Goal: Navigation & Orientation: Find specific page/section

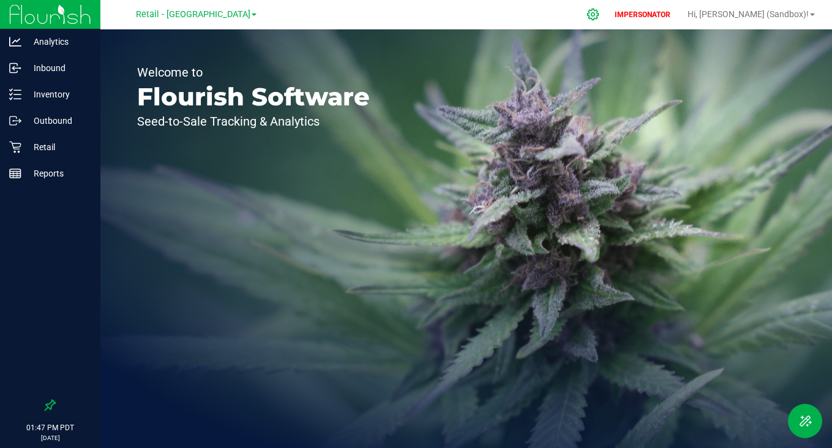
click at [609, 4] on div at bounding box center [593, 14] width 31 height 26
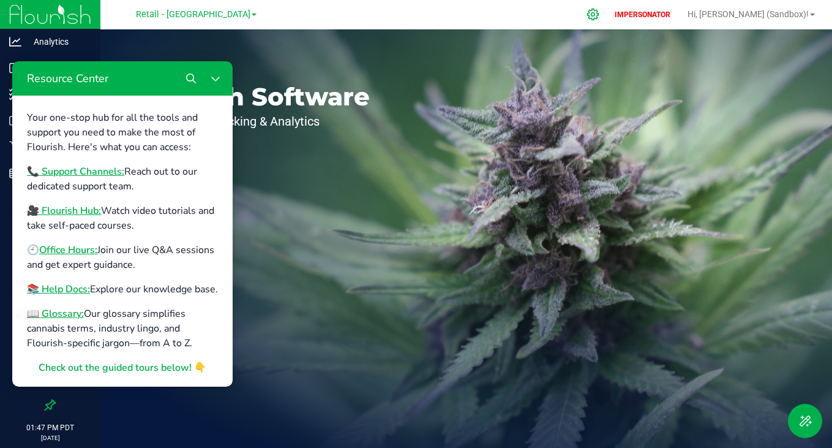
click at [609, 8] on div at bounding box center [593, 14] width 31 height 26
click at [214, 81] on icon "Close Resource Center" at bounding box center [216, 78] width 10 height 10
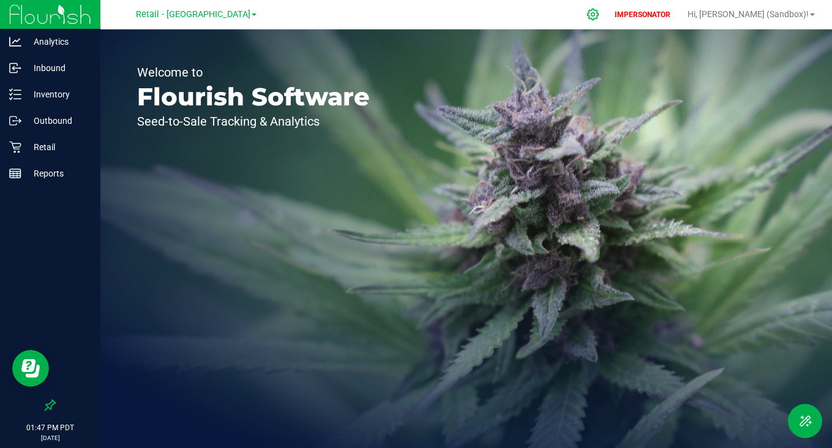
click at [609, 18] on div at bounding box center [593, 14] width 31 height 26
click at [599, 13] on icon at bounding box center [593, 15] width 12 height 12
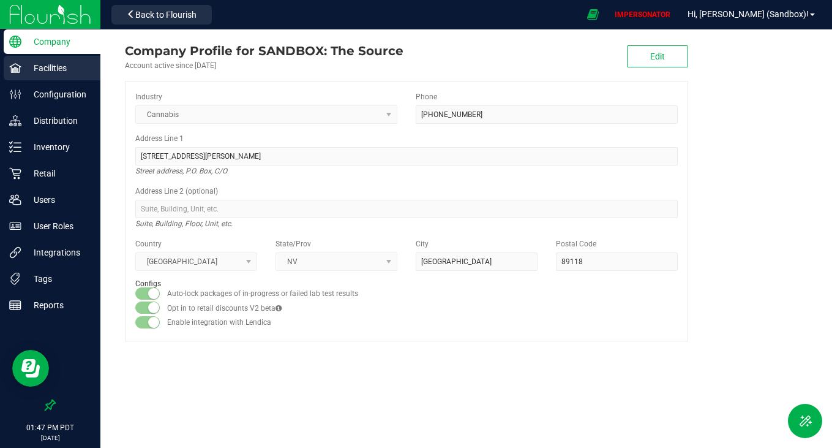
click at [50, 62] on p "Facilities" at bounding box center [57, 68] width 73 height 15
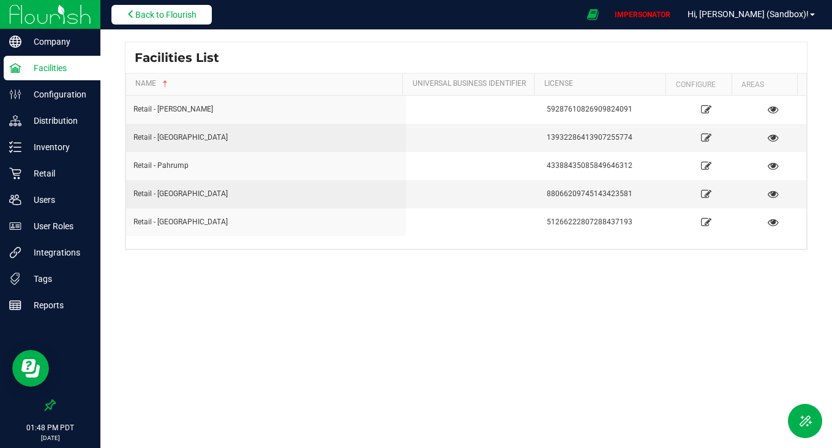
click at [154, 18] on span "Back to Flourish" at bounding box center [165, 15] width 61 height 10
